Goal: Transaction & Acquisition: Purchase product/service

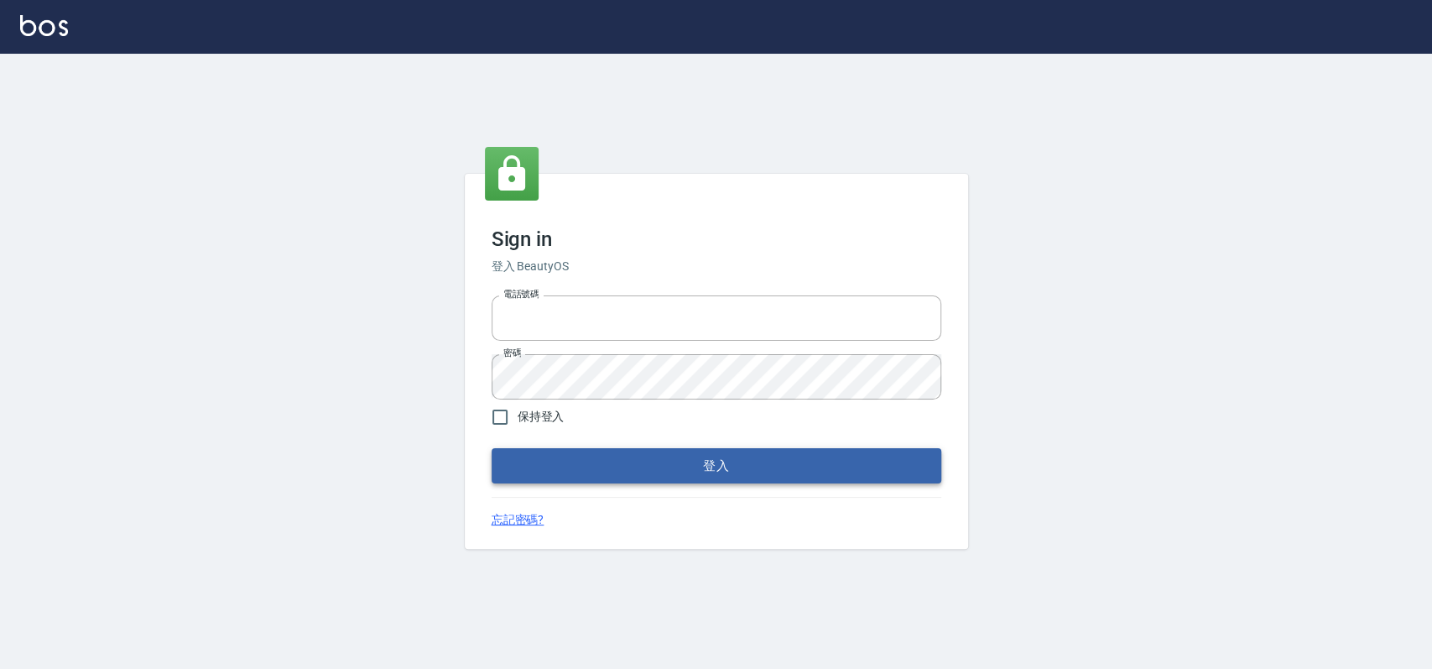
type input "033323173"
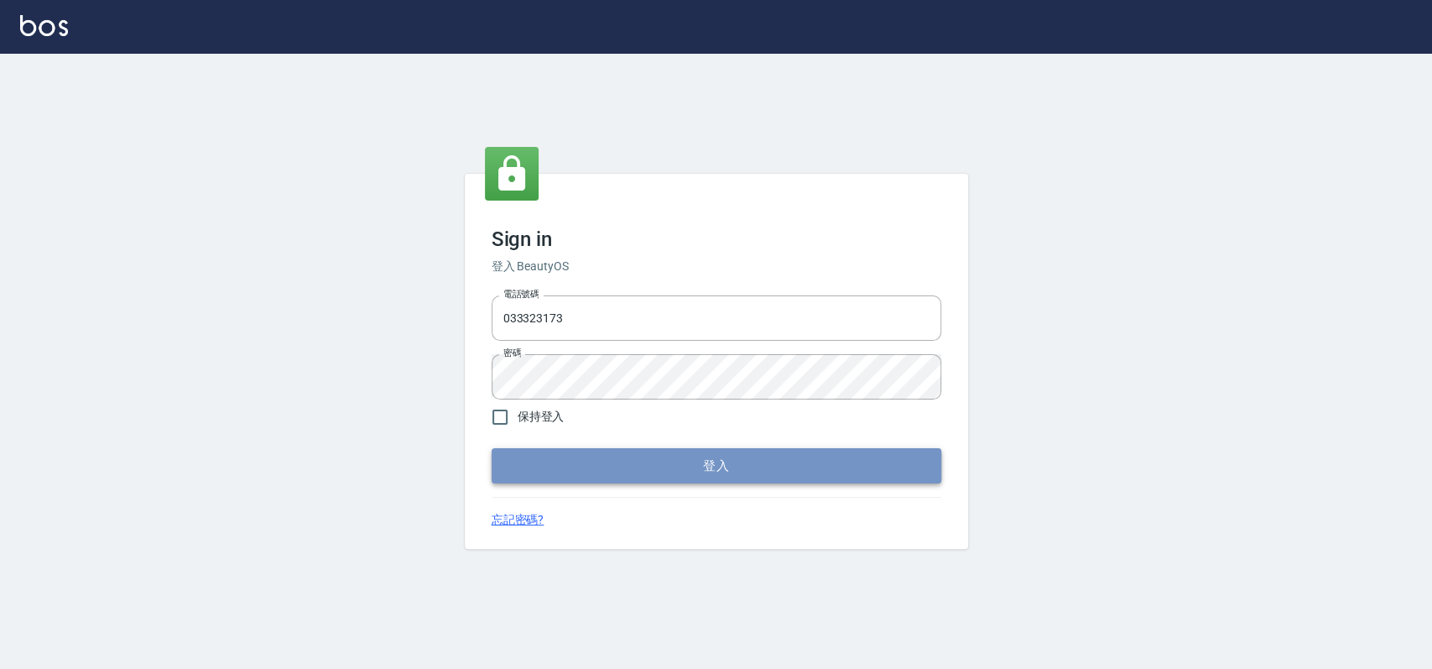
click at [631, 469] on button "登入" at bounding box center [717, 465] width 450 height 35
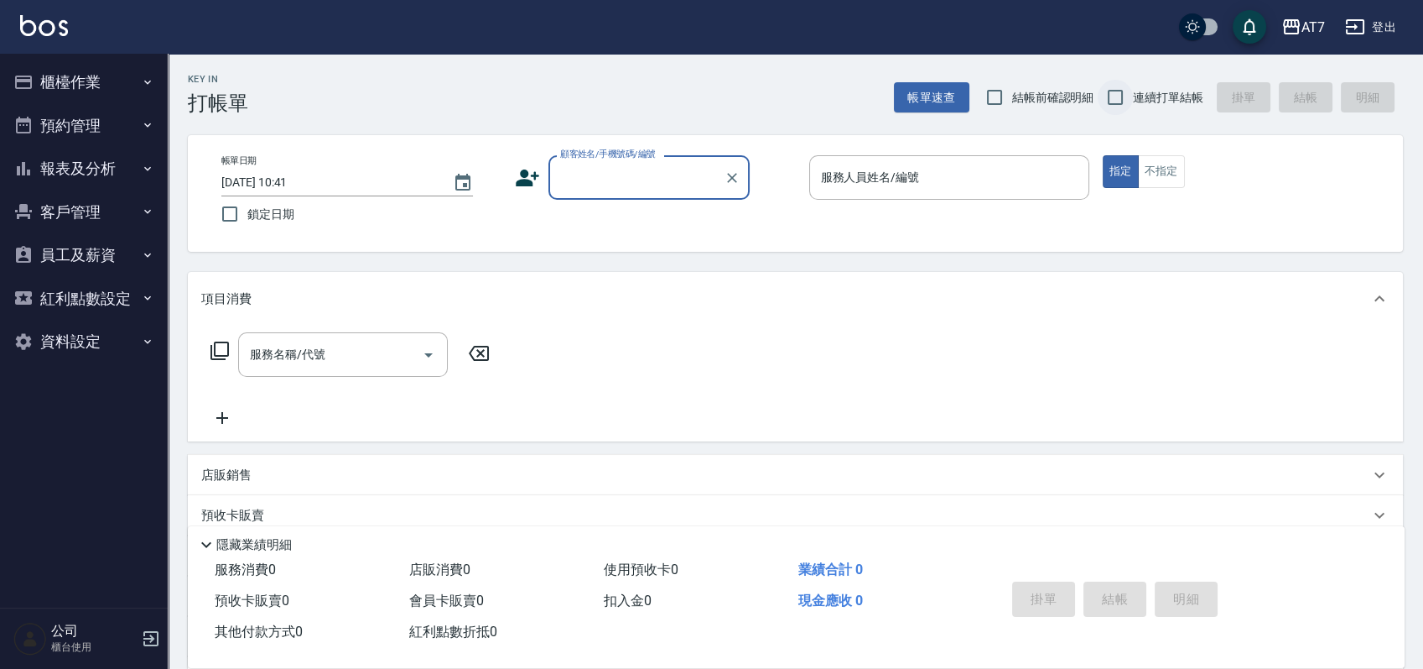
click at [1119, 105] on input "連續打單結帳" at bounding box center [1115, 97] width 35 height 35
checkbox input "true"
click at [596, 156] on div "顧客姓名/手機號碼/編號" at bounding box center [649, 177] width 201 height 44
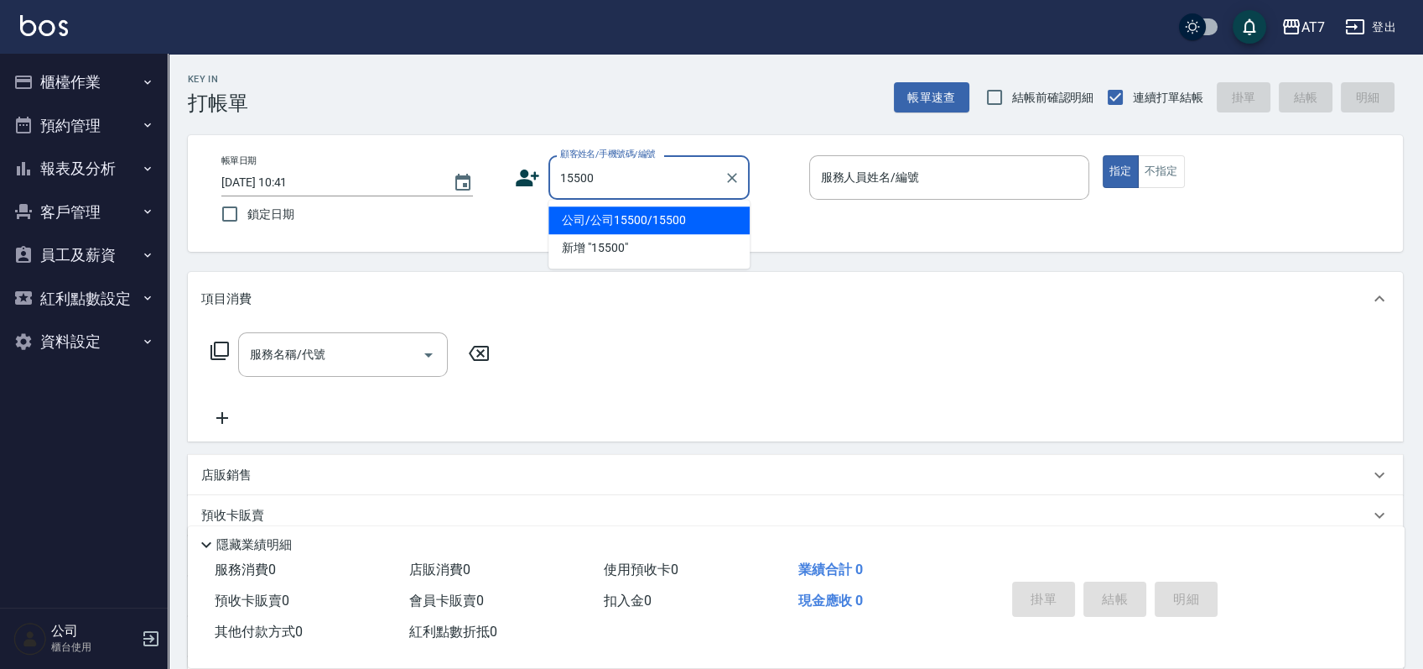
type input "公司/公司15500/15500"
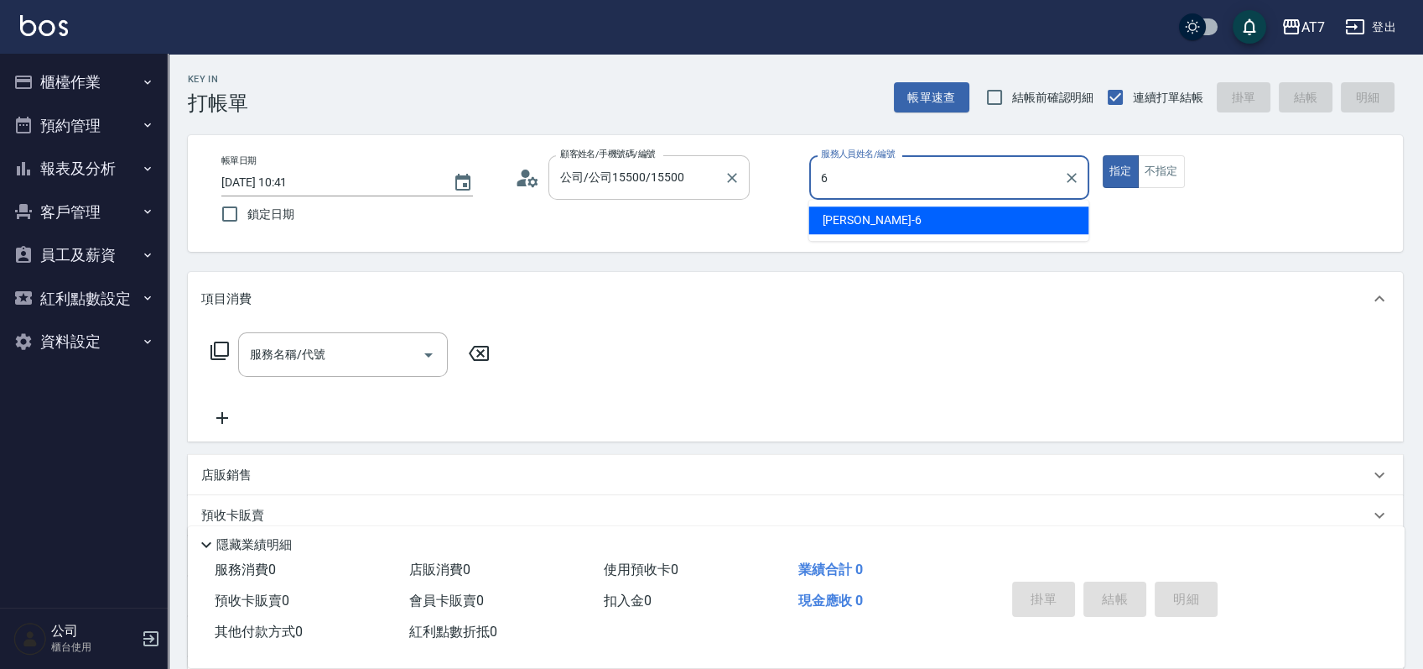
type input "[PERSON_NAME]-6"
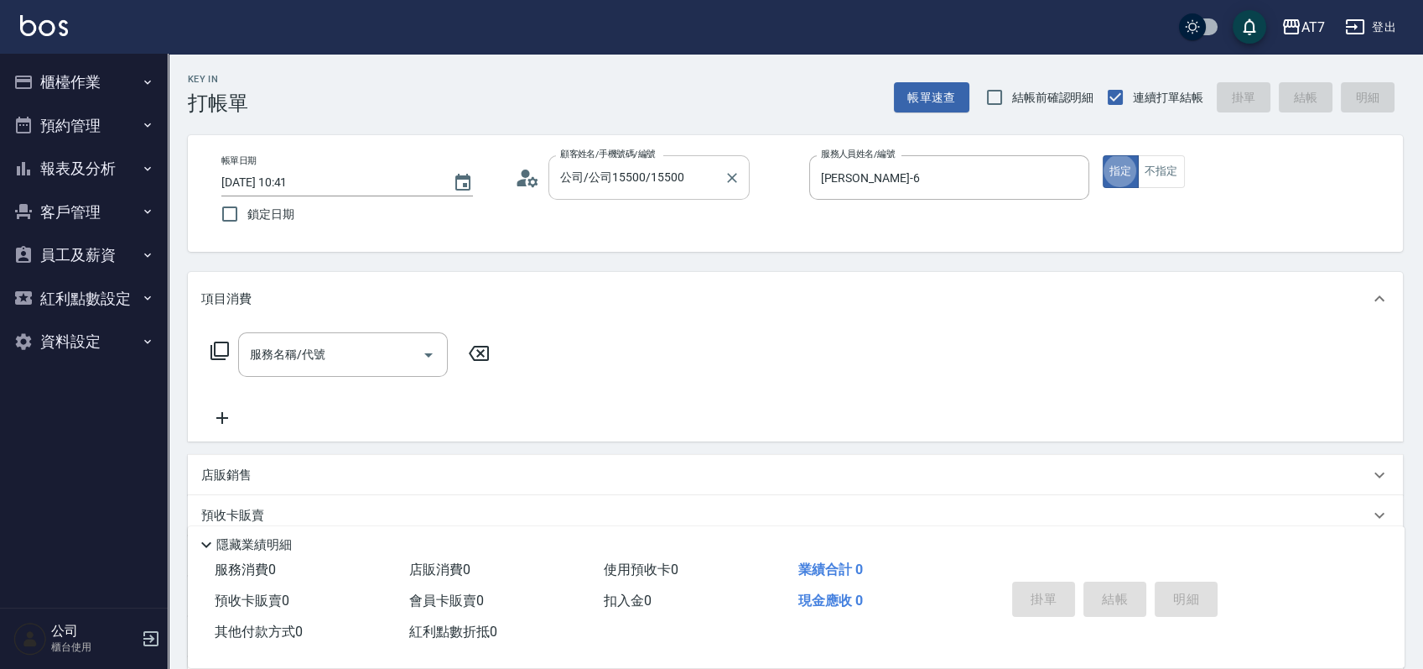
type button "true"
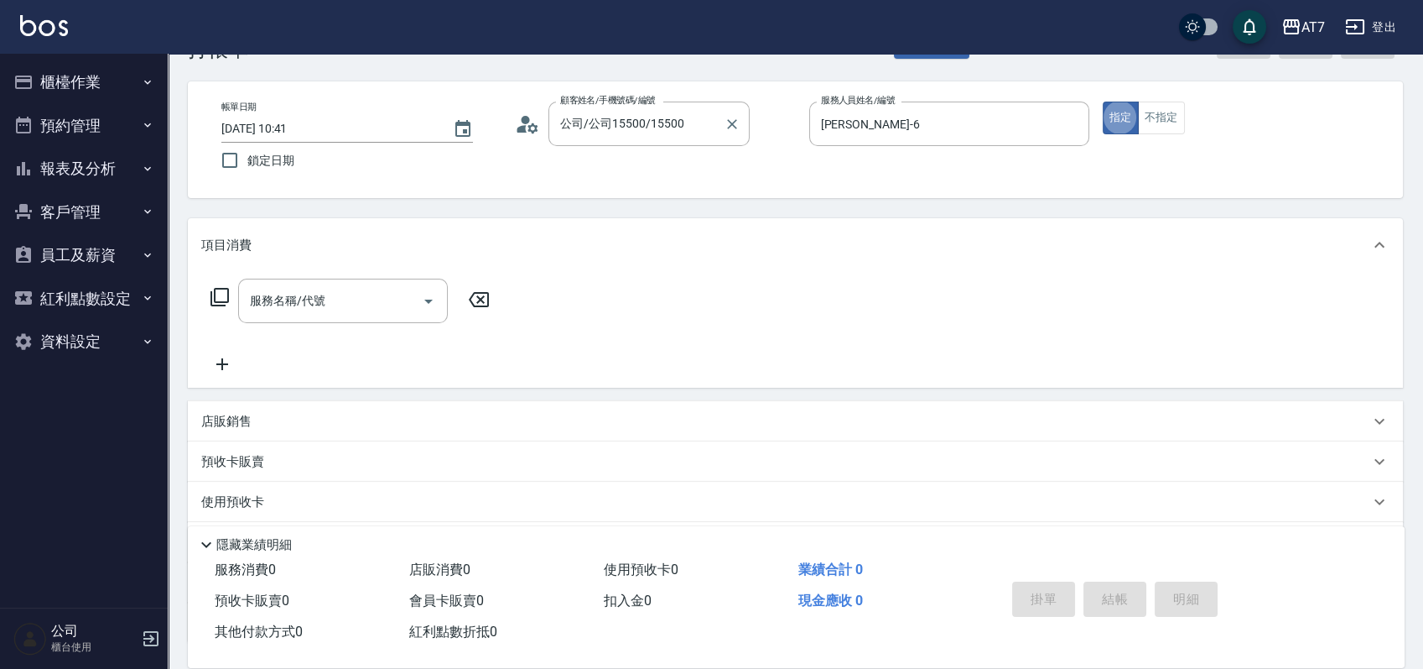
scroll to position [186, 0]
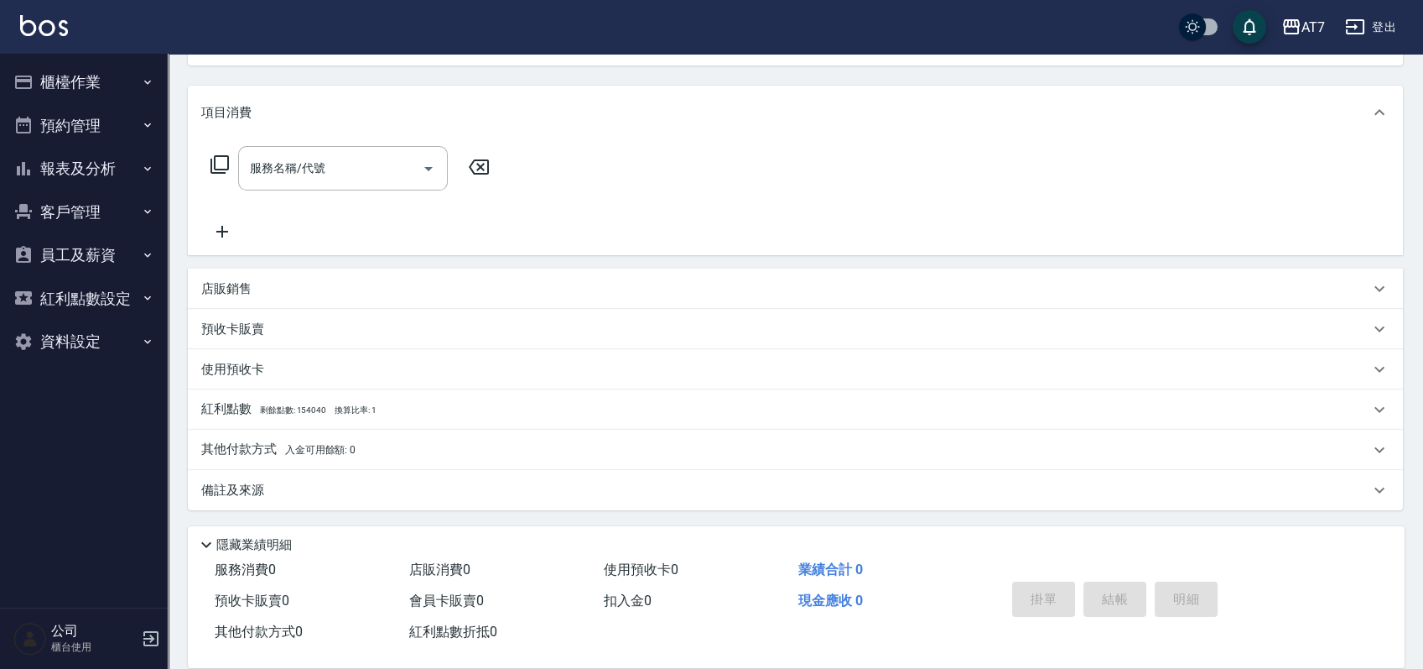
click at [604, 282] on div "店販銷售" at bounding box center [785, 289] width 1168 height 18
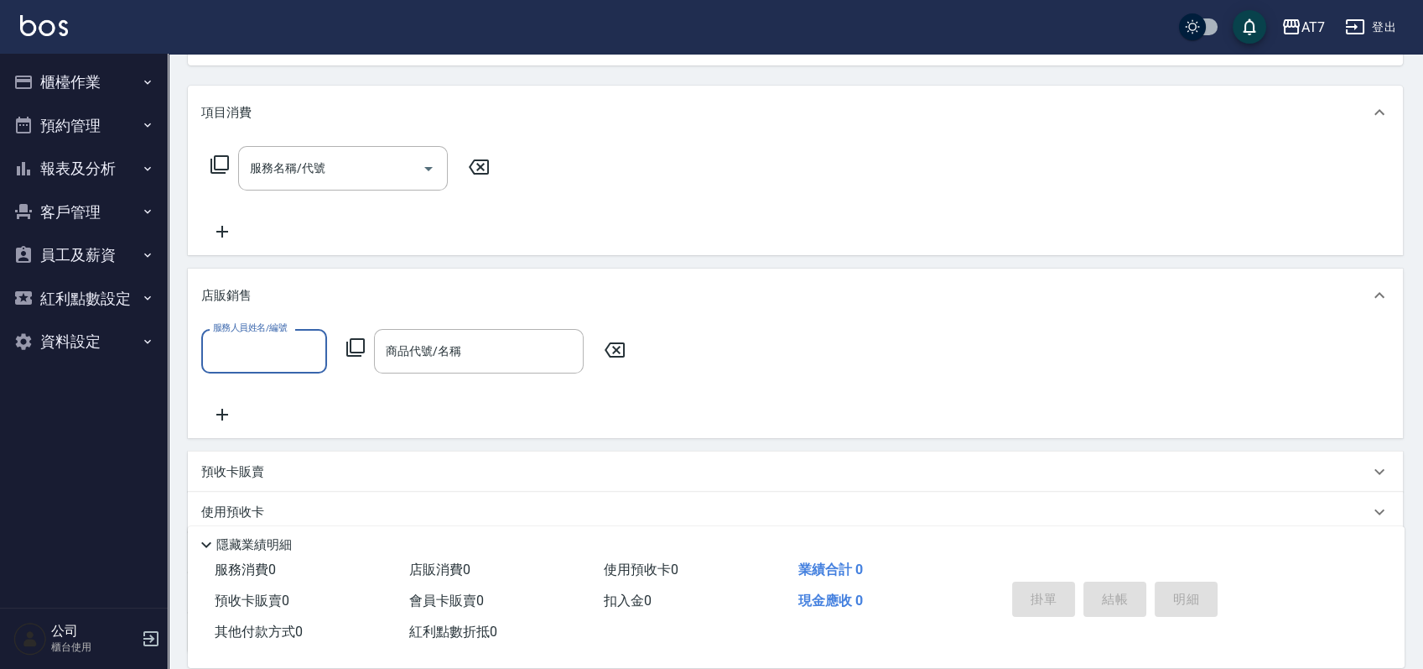
scroll to position [0, 0]
type input "[PERSON_NAME]-6"
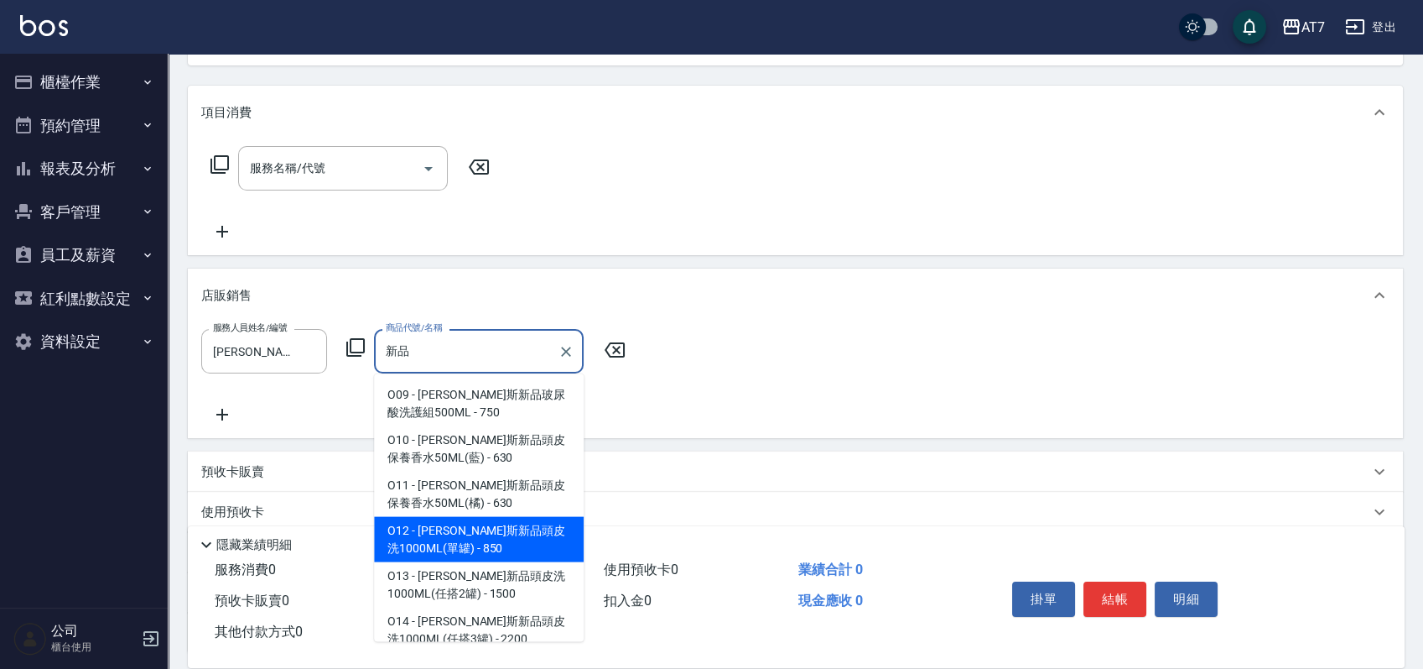
type input "[PERSON_NAME]斯新品頭皮洗1000ML(單罐)"
type input "80"
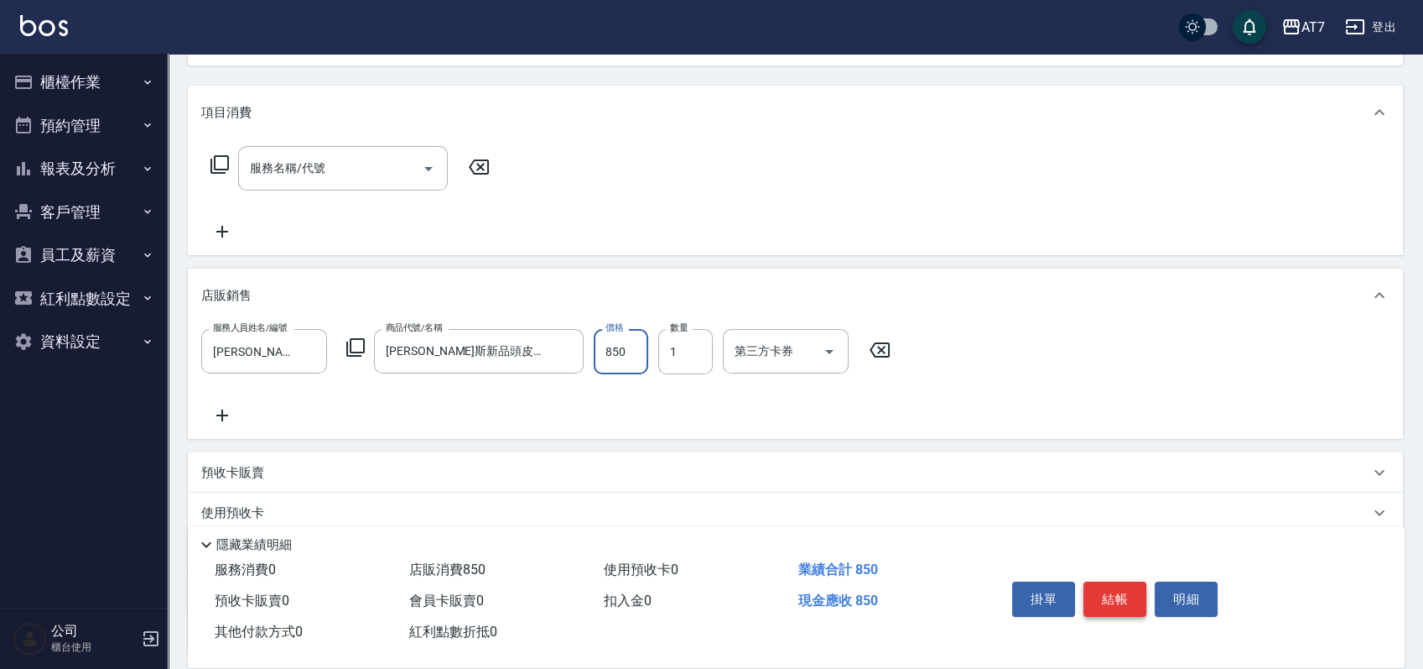
click at [1140, 587] on button "結帳" at bounding box center [1115, 598] width 63 height 35
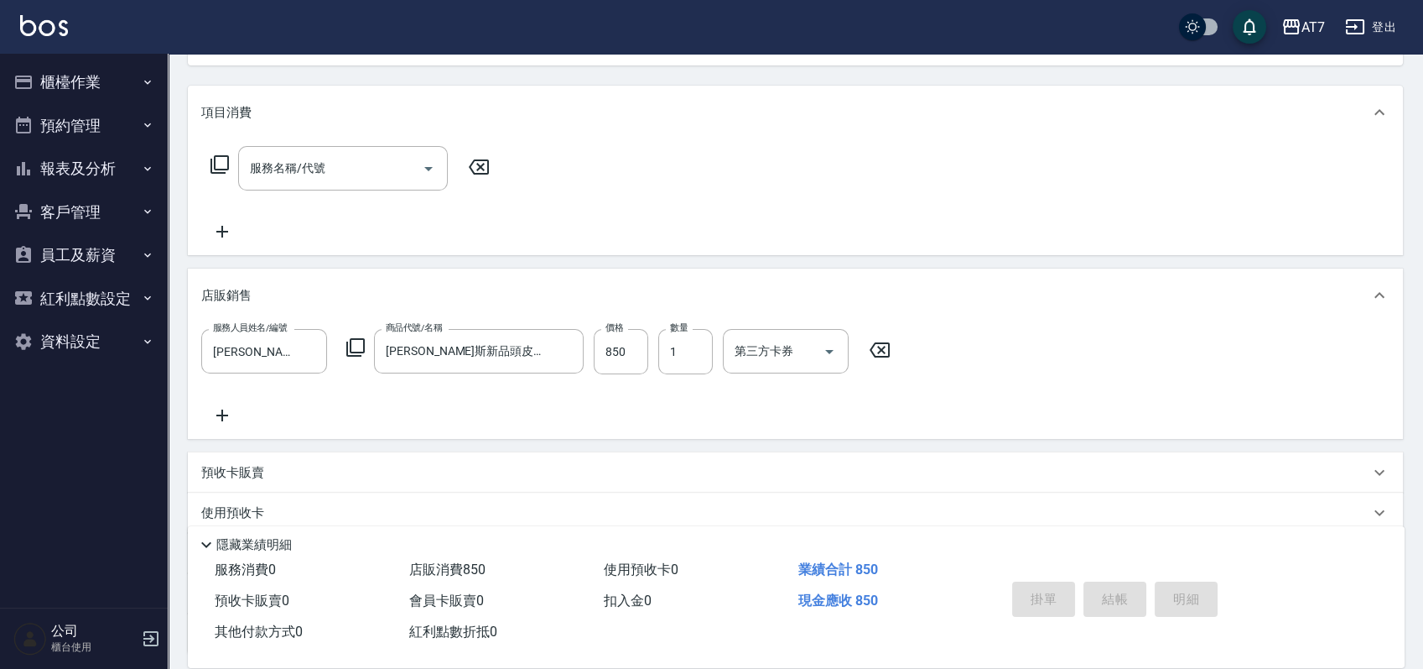
type input "[DATE] 10:52"
type input "0"
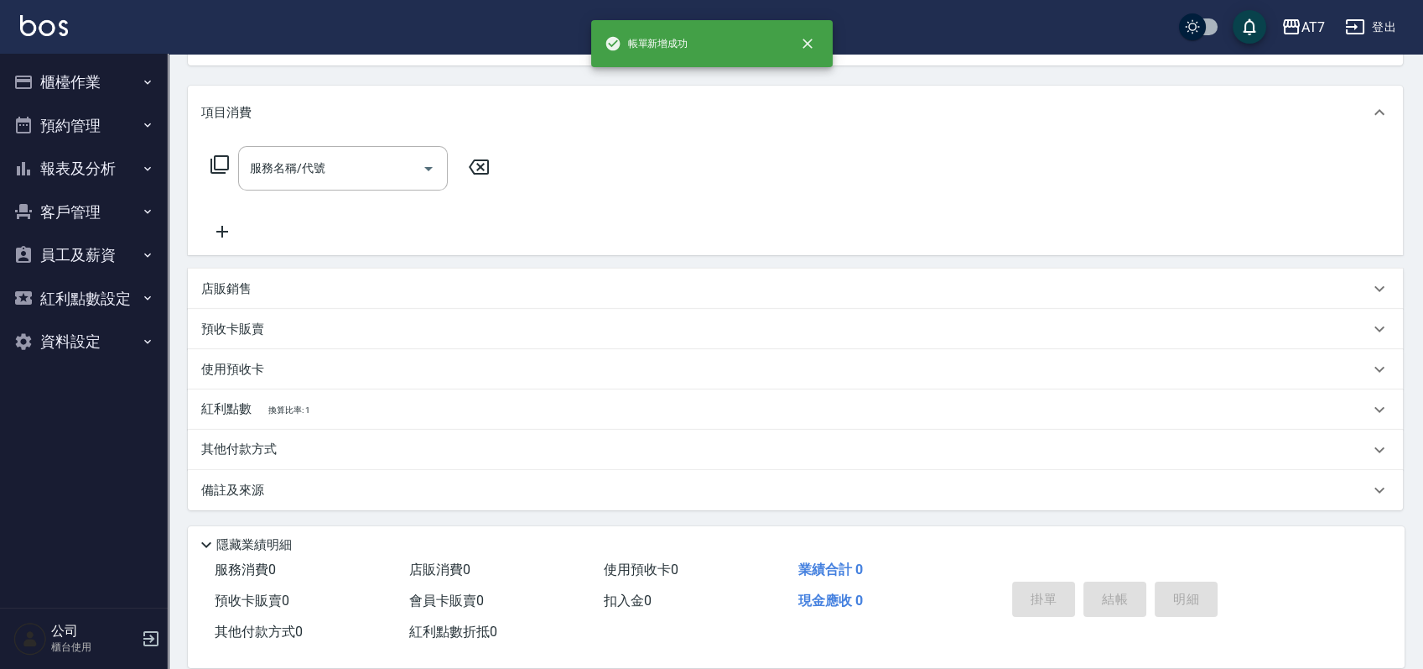
scroll to position [162, 0]
